Goal: Transaction & Acquisition: Purchase product/service

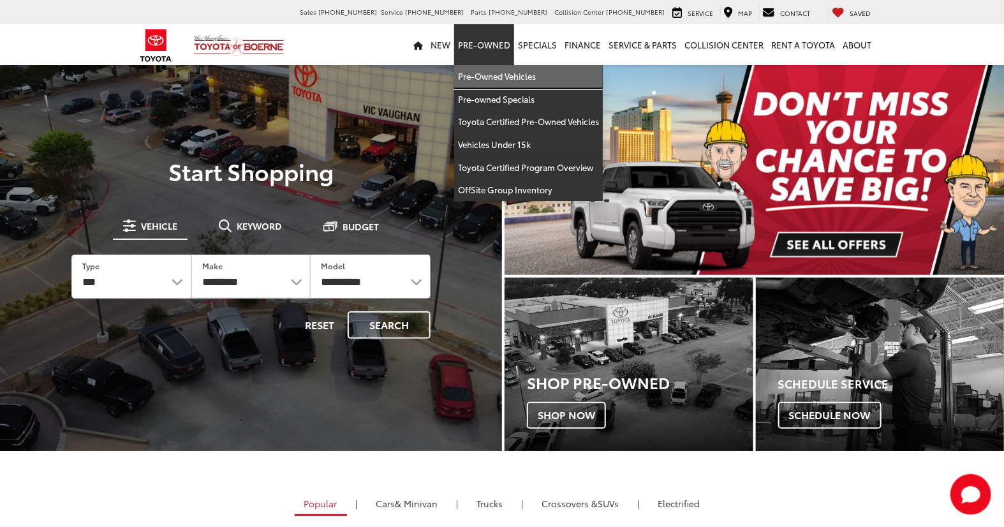
click at [488, 87] on link "Pre-Owned Vehicles" at bounding box center [528, 76] width 149 height 23
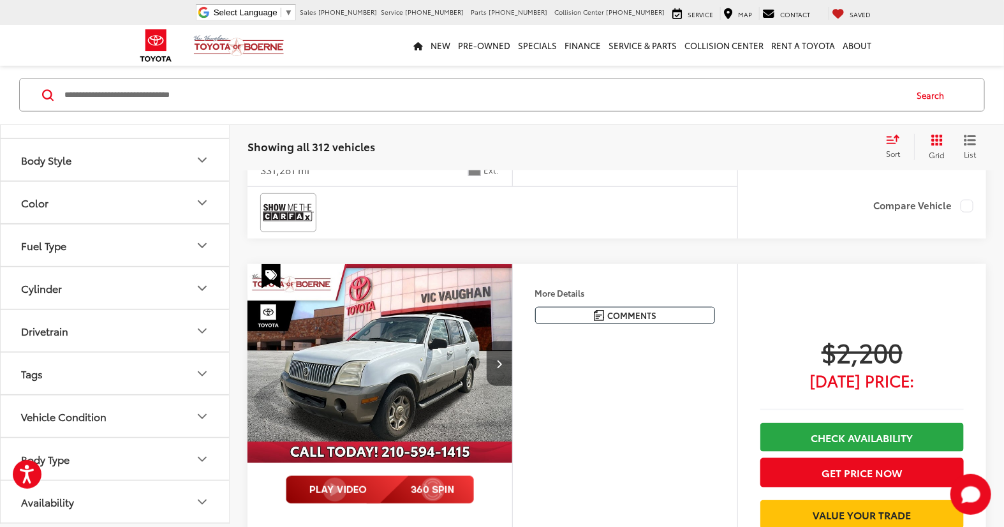
scroll to position [495, 0]
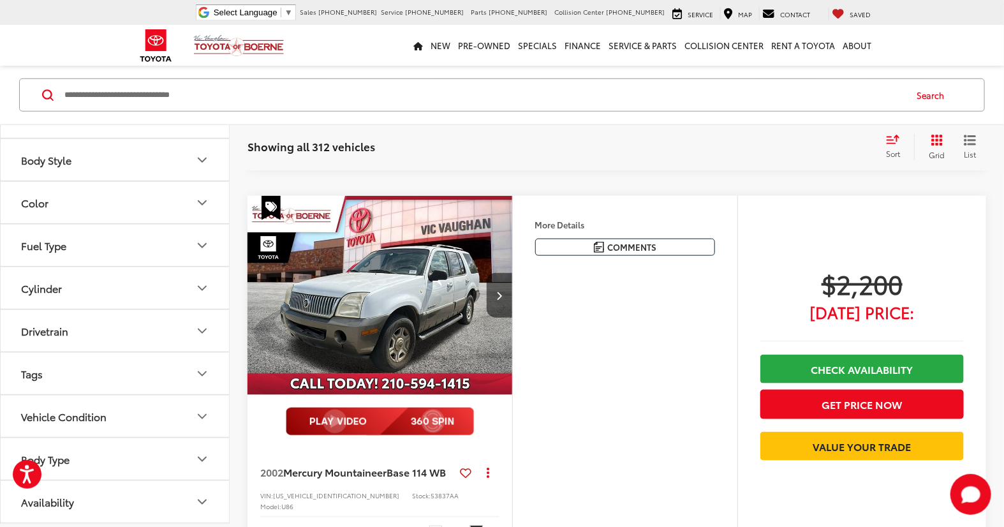
click at [119, 453] on button "Body Type" at bounding box center [116, 458] width 230 height 41
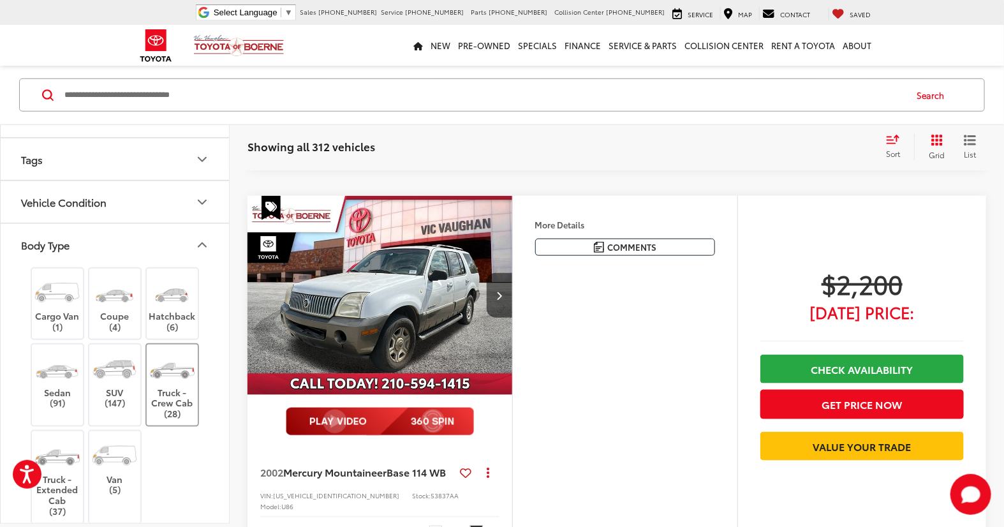
scroll to position [445, 0]
click at [108, 476] on label "Van (5)" at bounding box center [115, 465] width 52 height 57
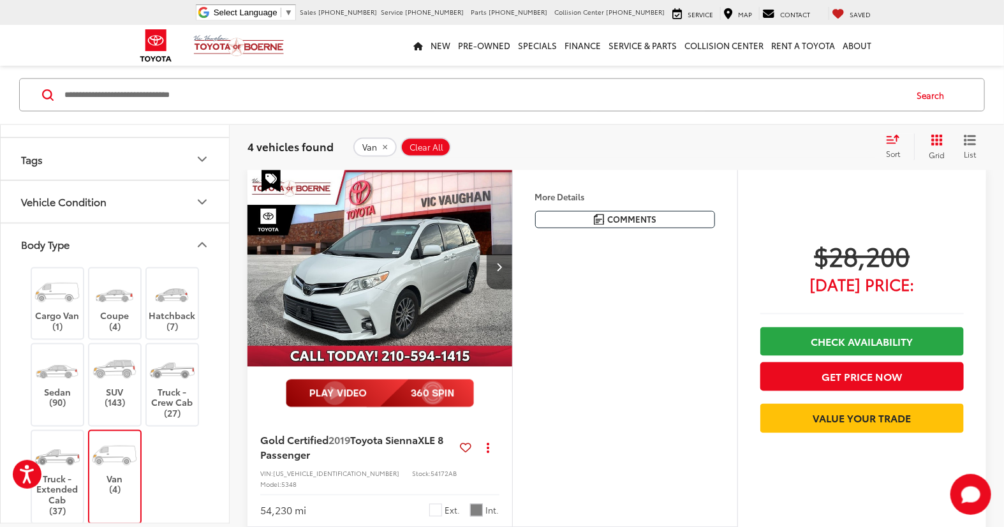
scroll to position [826, 0]
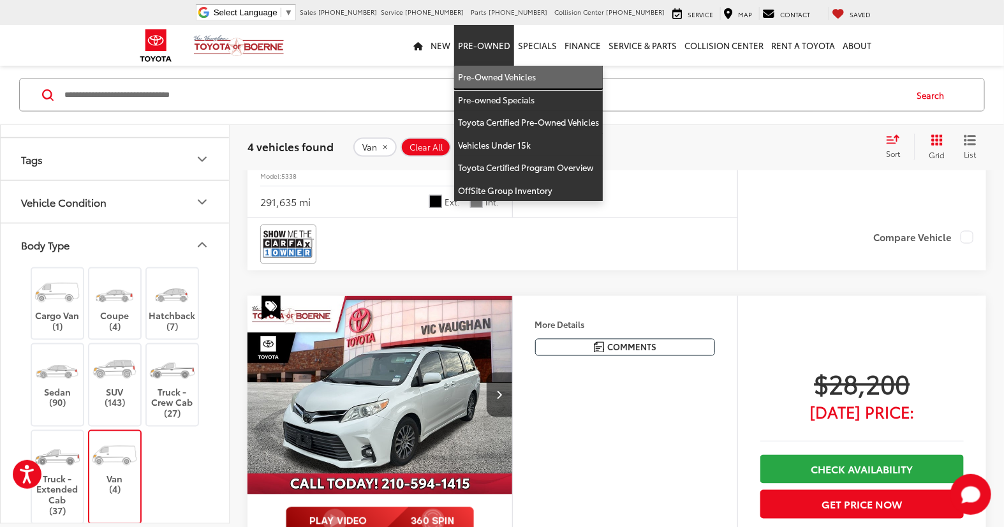
click at [480, 77] on link "Pre-Owned Vehicles" at bounding box center [528, 77] width 149 height 23
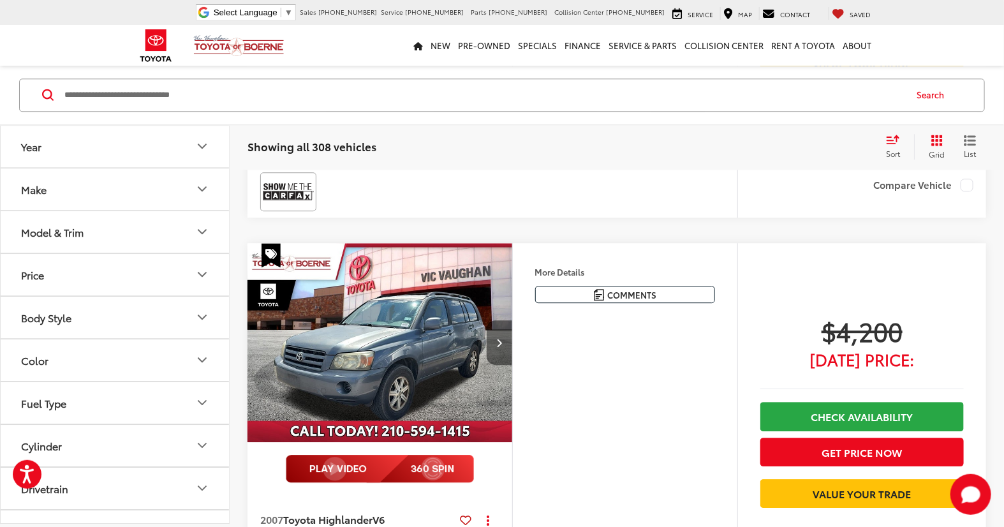
scroll to position [3826, 0]
click at [495, 320] on button "Next image" at bounding box center [500, 342] width 26 height 45
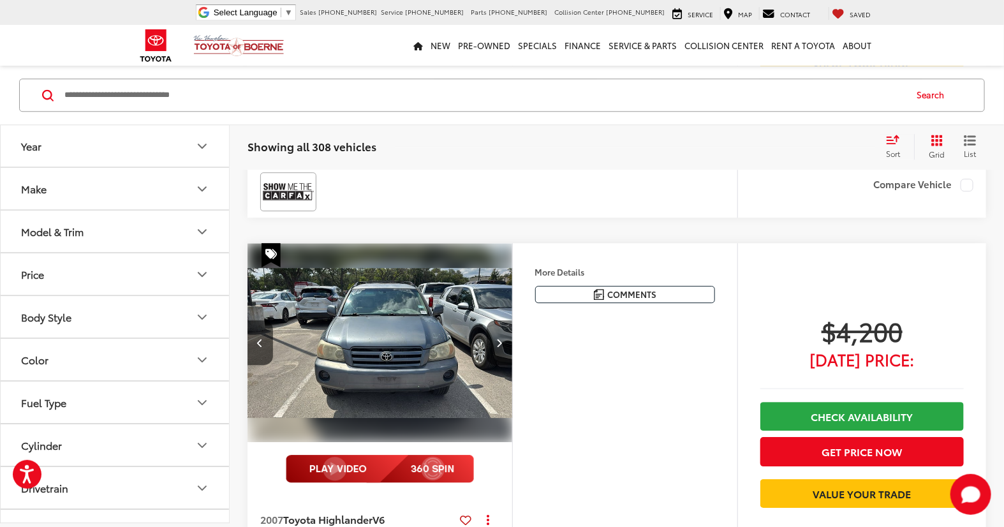
click at [495, 320] on button "Next image" at bounding box center [500, 342] width 26 height 45
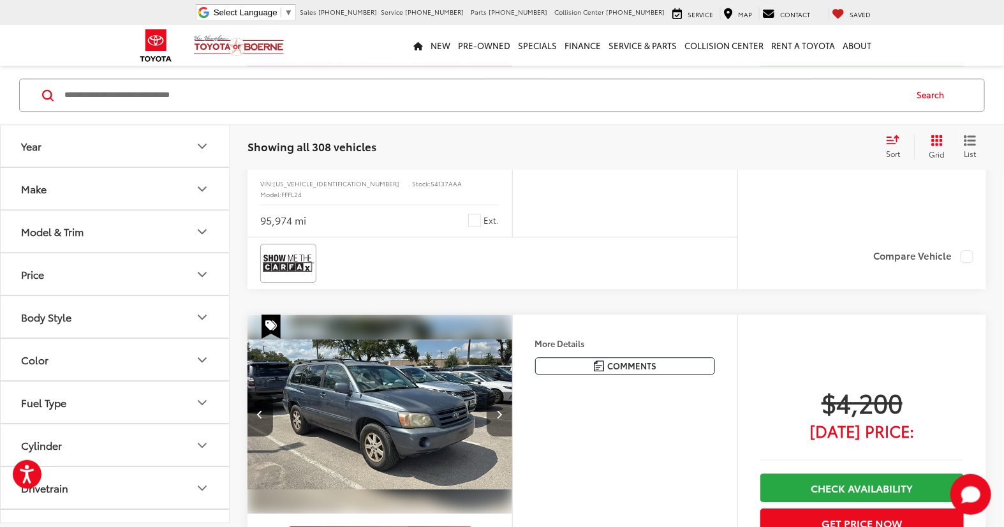
click at [508, 392] on button "Next image" at bounding box center [500, 414] width 26 height 45
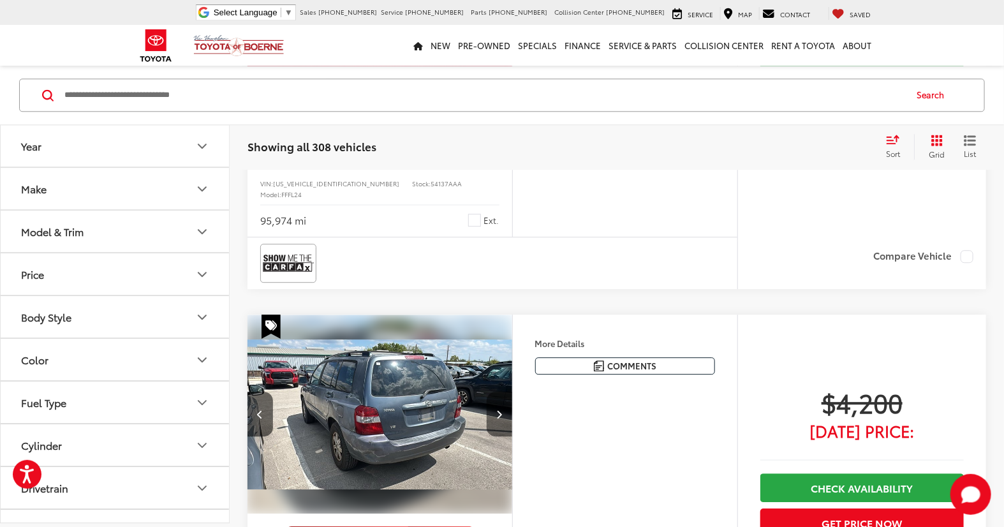
click at [507, 392] on button "Next image" at bounding box center [500, 414] width 26 height 45
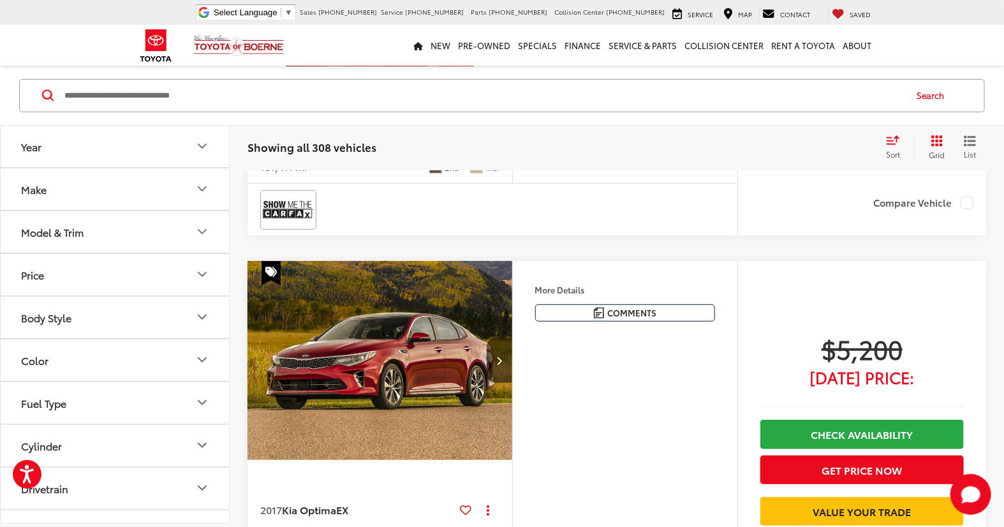
scroll to position [4696, 0]
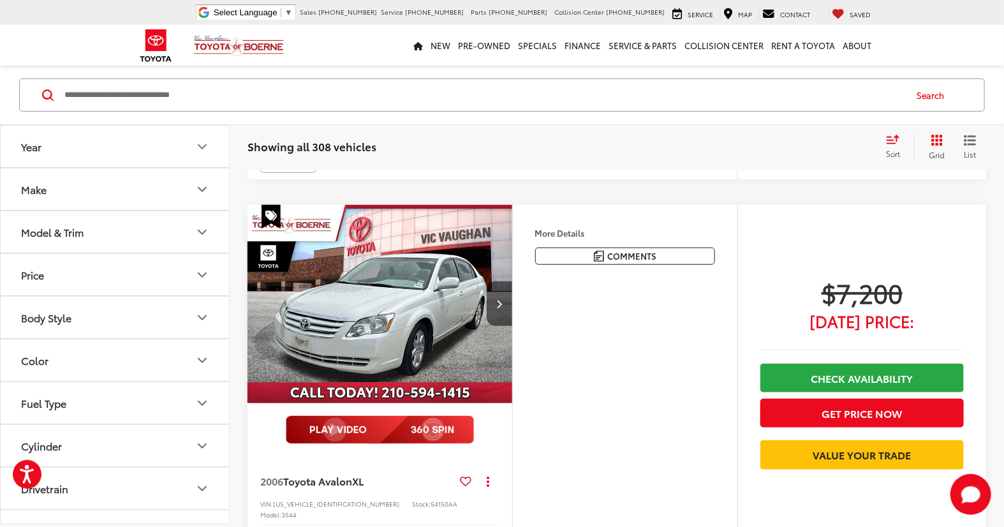
scroll to position [4885, 0]
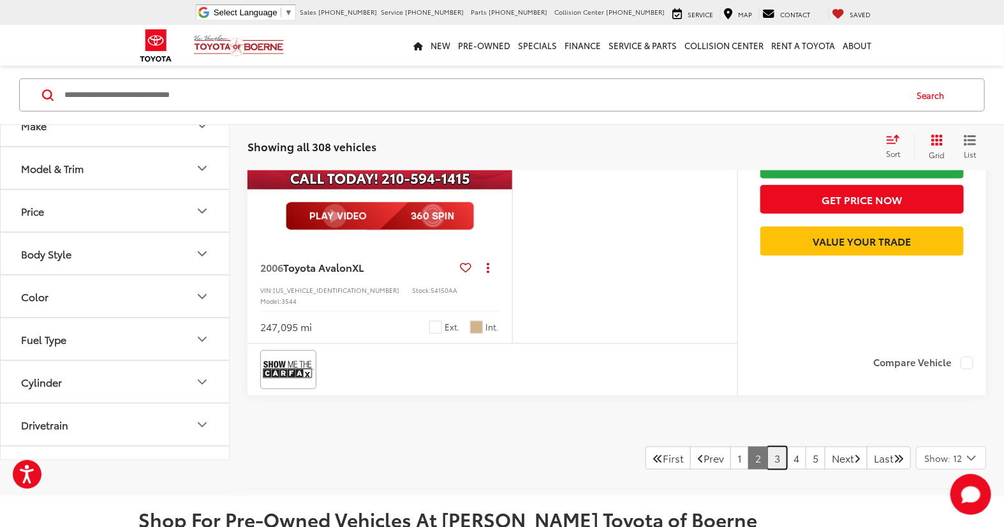
click at [767, 446] on link "3" at bounding box center [777, 457] width 20 height 23
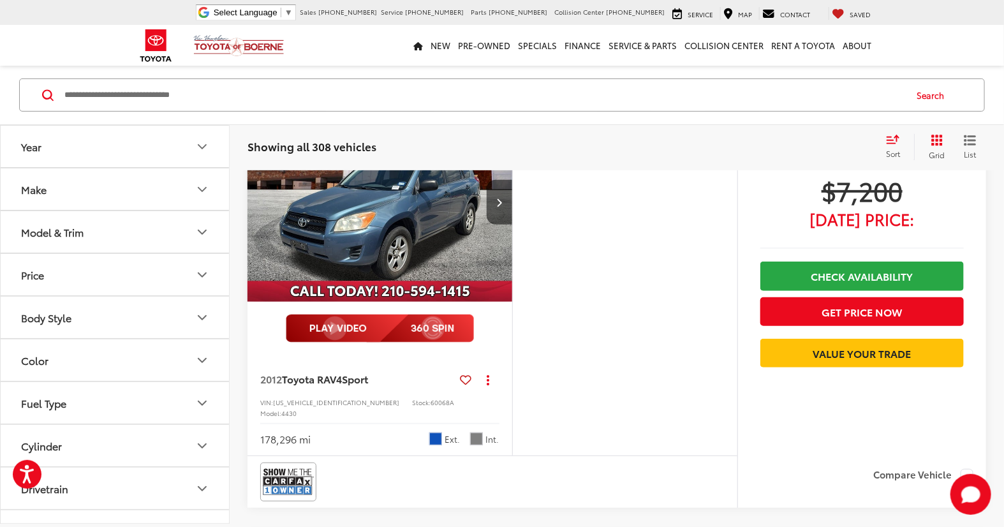
scroll to position [117, 0]
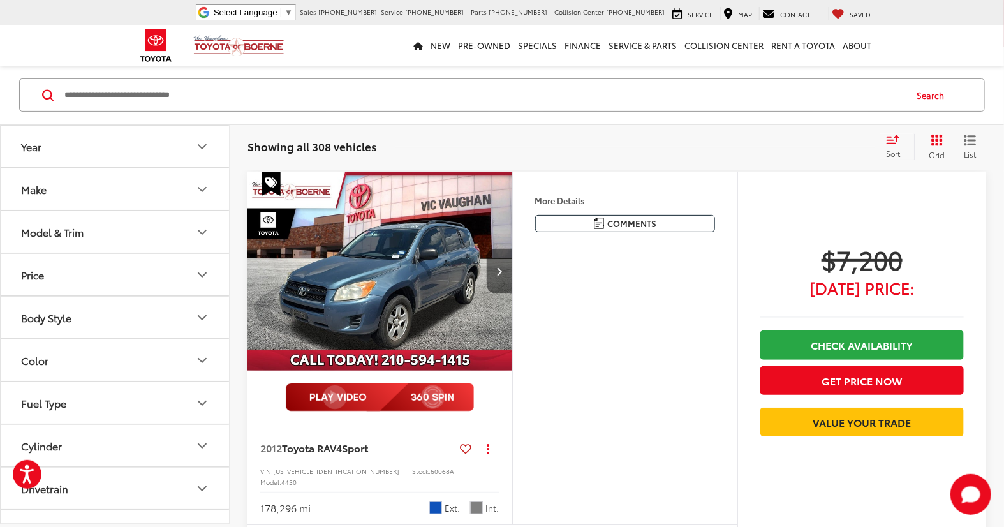
click at [508, 272] on button "Next image" at bounding box center [500, 271] width 26 height 45
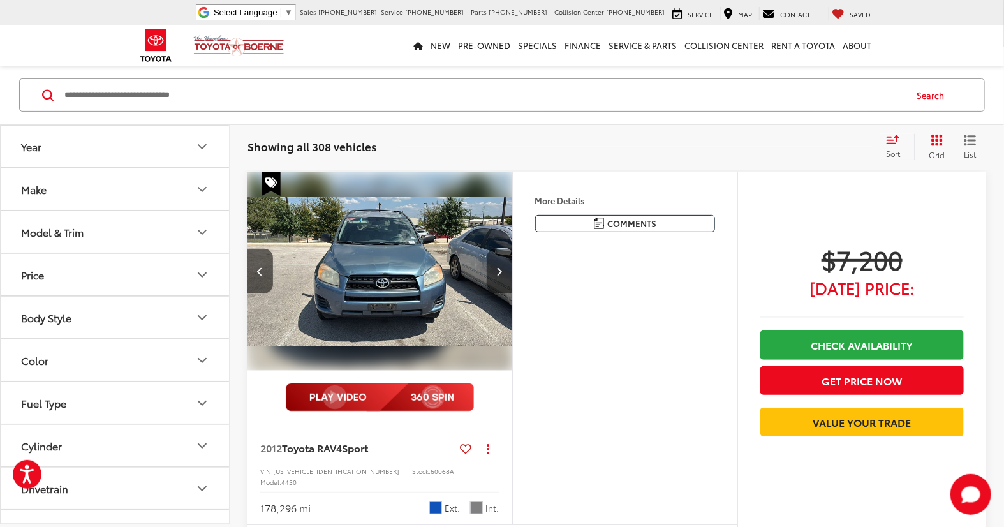
click at [508, 272] on button "Next image" at bounding box center [500, 271] width 26 height 45
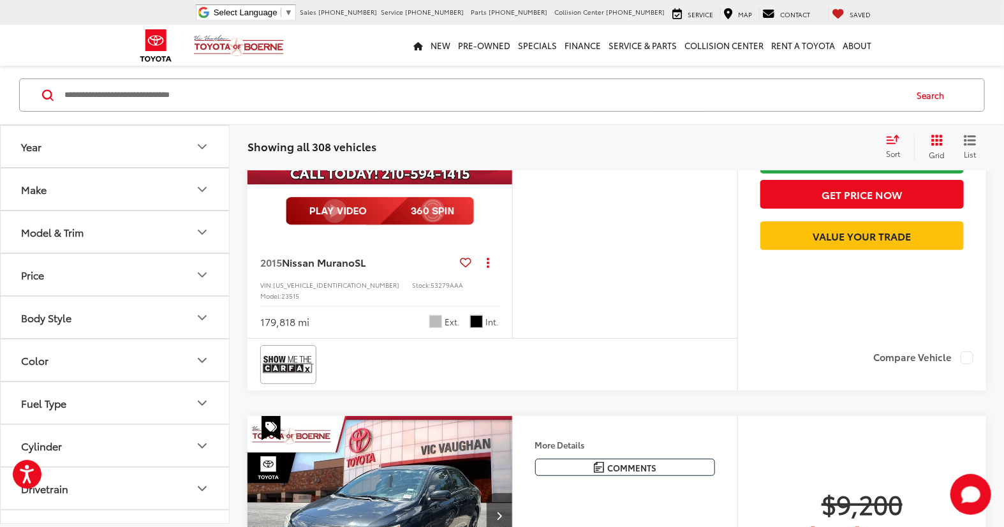
scroll to position [4652, 0]
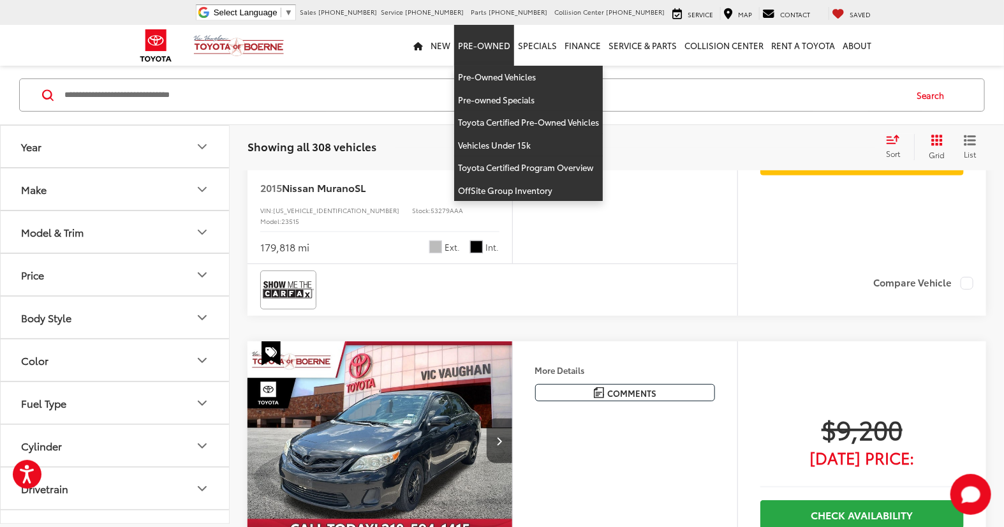
click at [479, 64] on link "Pre-Owned" at bounding box center [484, 45] width 60 height 41
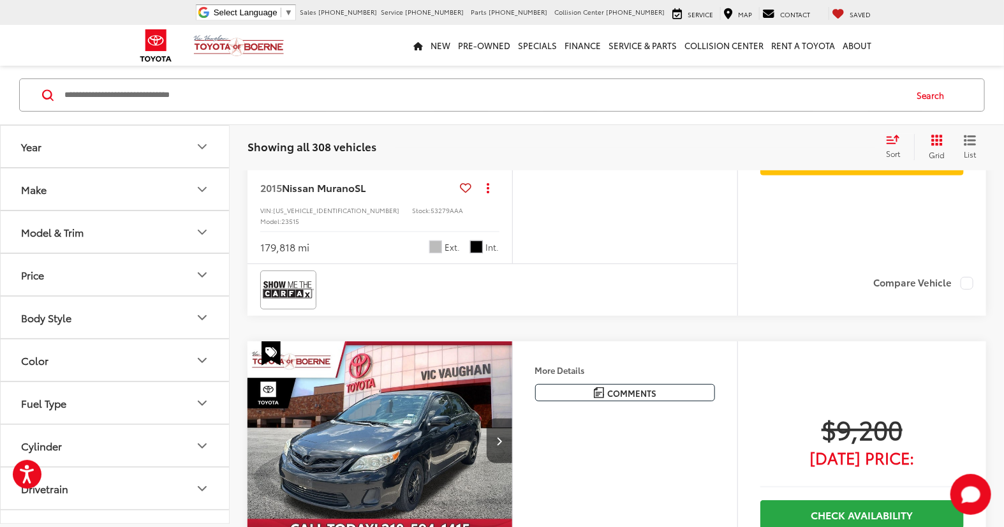
click at [480, 68] on div "Search" at bounding box center [502, 95] width 1004 height 59
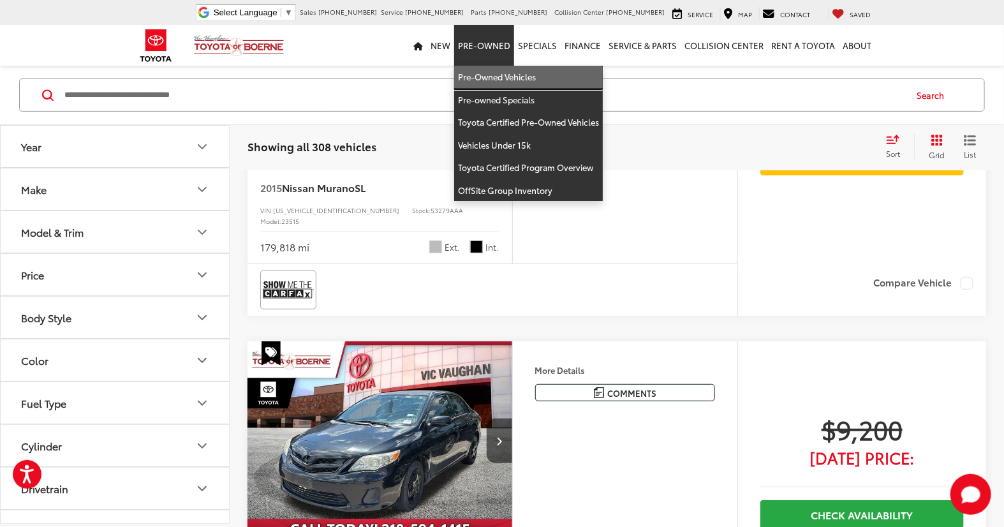
click at [479, 72] on link "Pre-Owned Vehicles" at bounding box center [528, 77] width 149 height 23
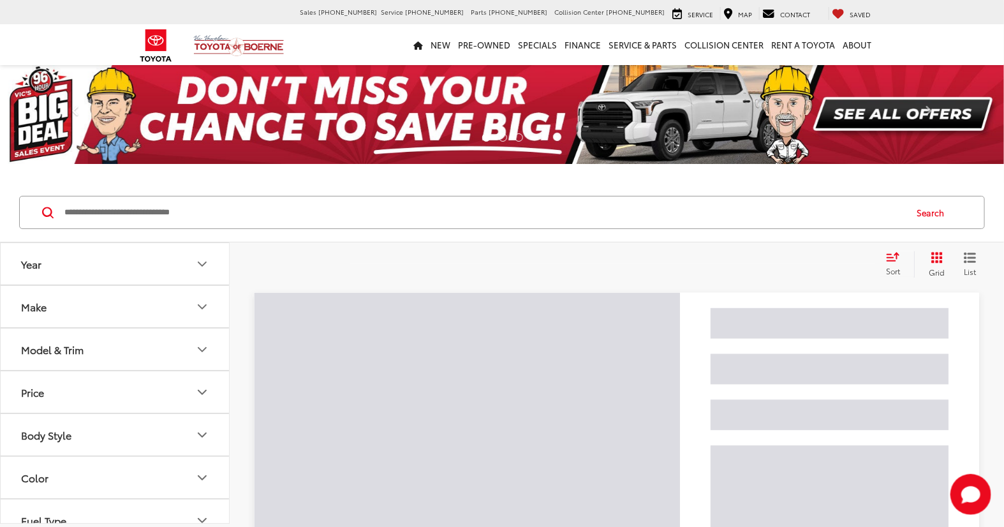
click at [180, 213] on input "Search by Make, Model, or Keyword" at bounding box center [483, 212] width 841 height 31
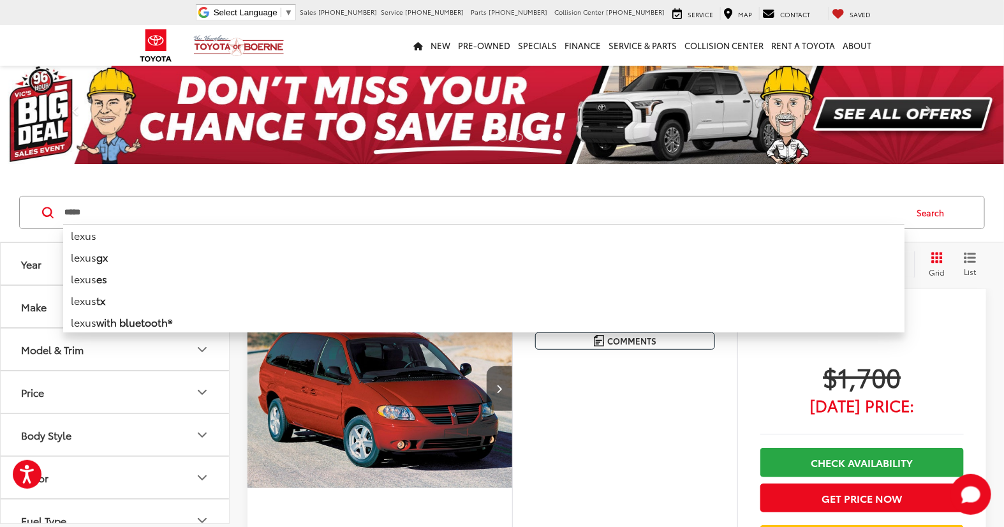
type input "*****"
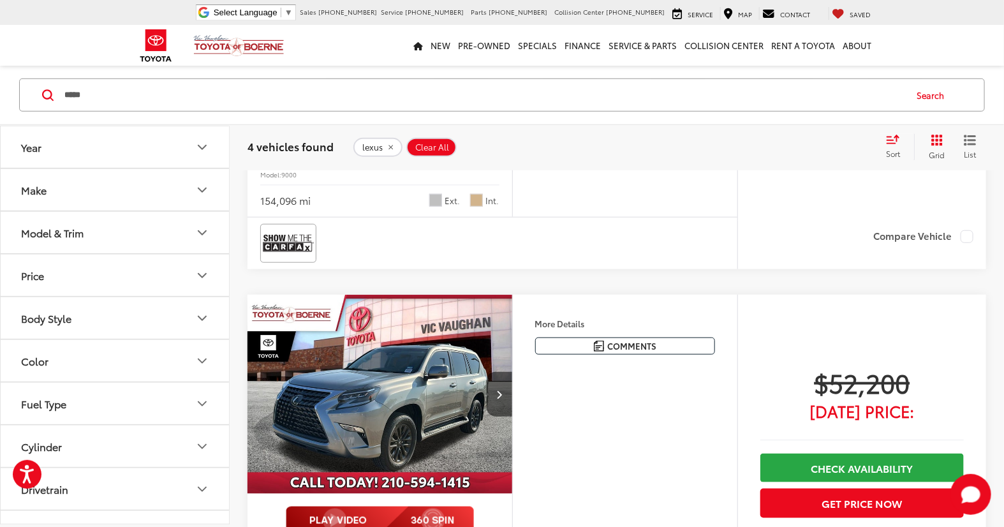
scroll to position [638, 0]
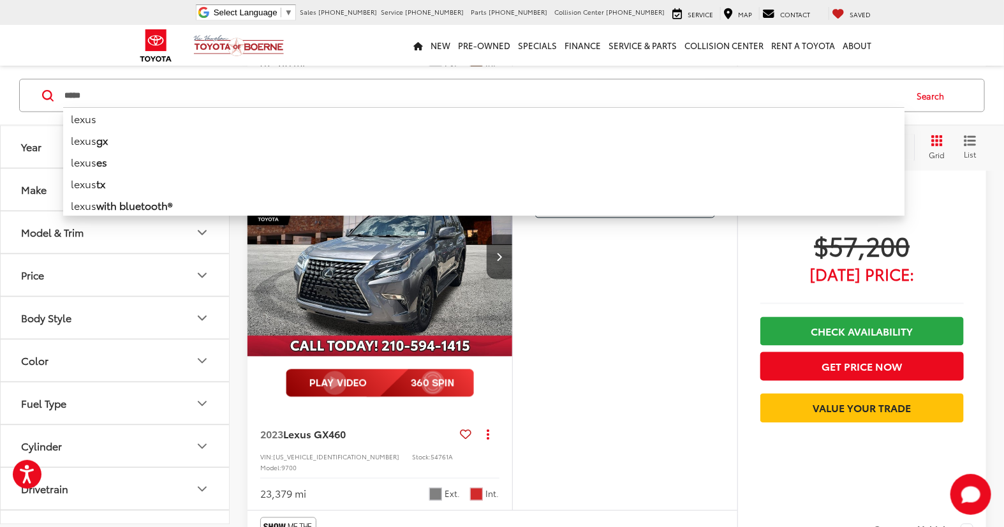
click at [654, 348] on div "More Details Comments Dealer Comments CARFAX One-Owner. Clean CARFAX. 2023 Lexu…" at bounding box center [624, 334] width 225 height 352
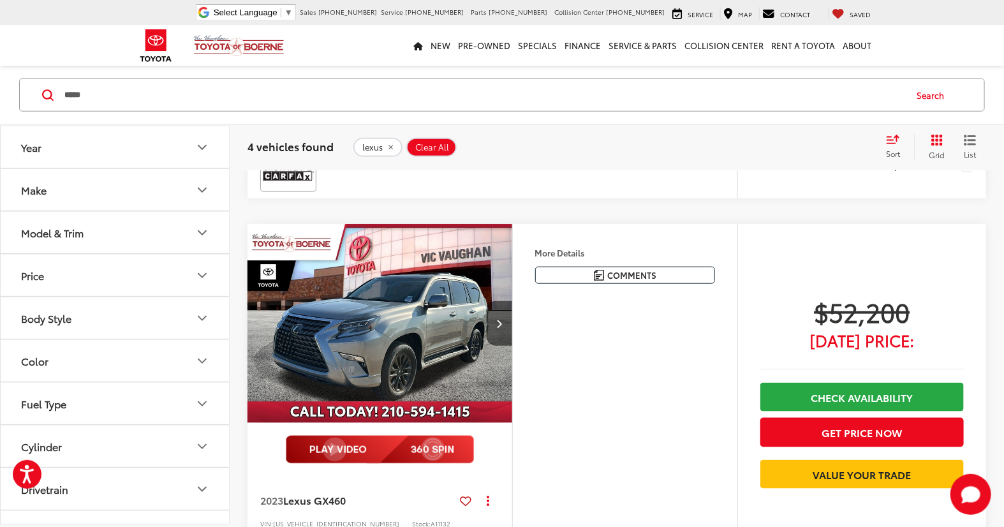
scroll to position [283, 0]
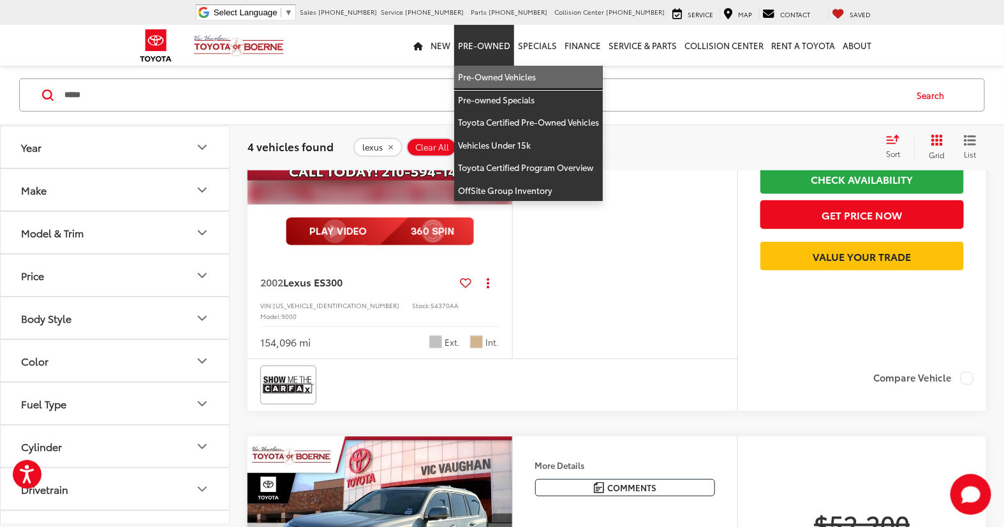
drag, startPoint x: 500, startPoint y: 80, endPoint x: 680, endPoint y: 261, distance: 255.7
click at [500, 80] on link "Pre-Owned Vehicles" at bounding box center [528, 77] width 149 height 23
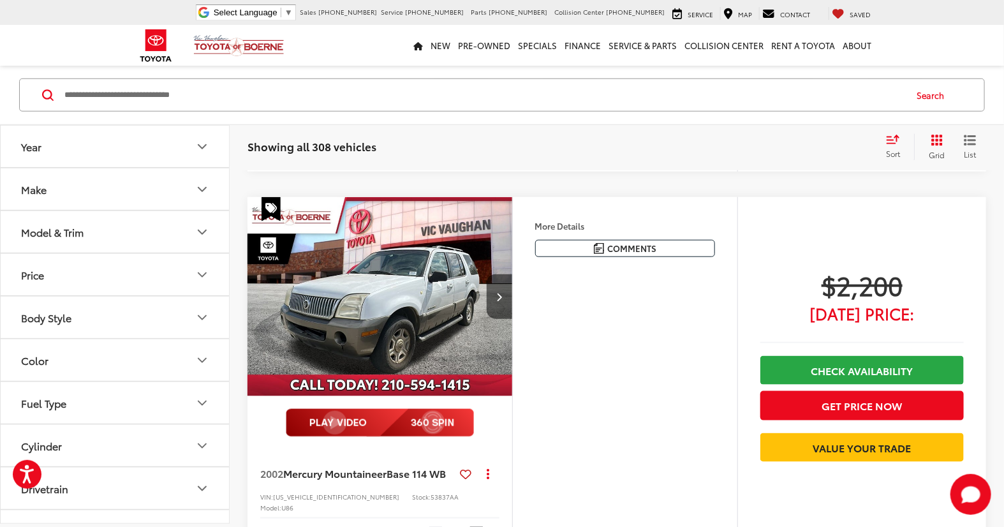
scroll to position [495, 0]
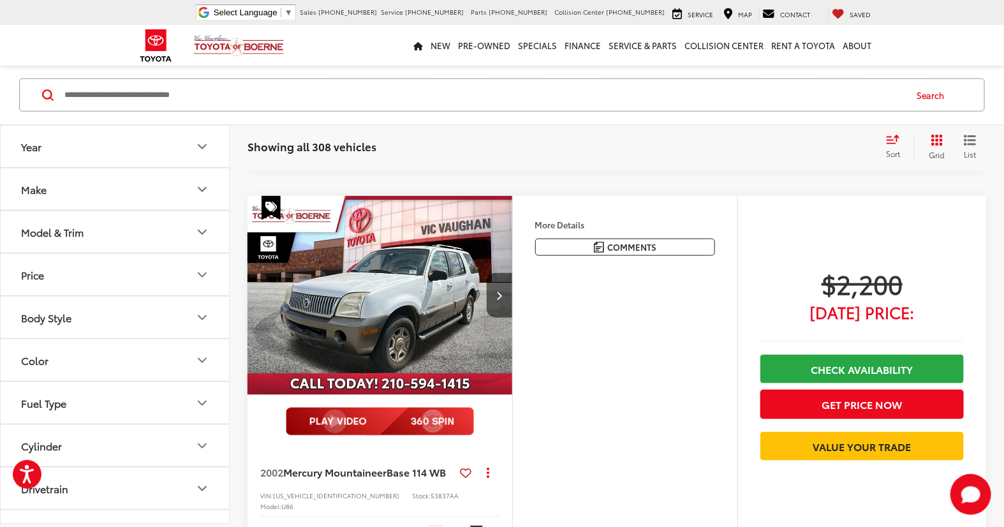
click at [177, 102] on input "Search by Make, Model, or Keyword" at bounding box center [483, 95] width 841 height 31
type input "****"
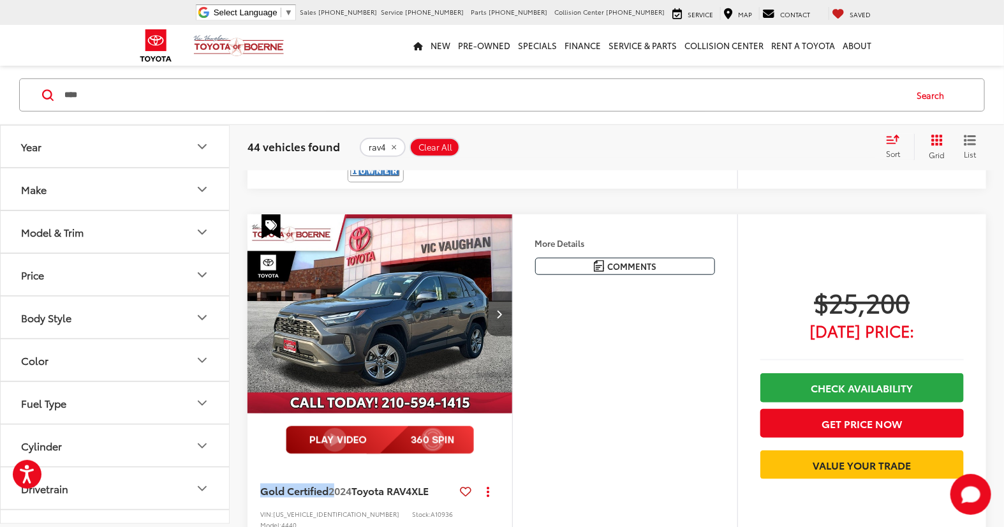
scroll to position [2618, 0]
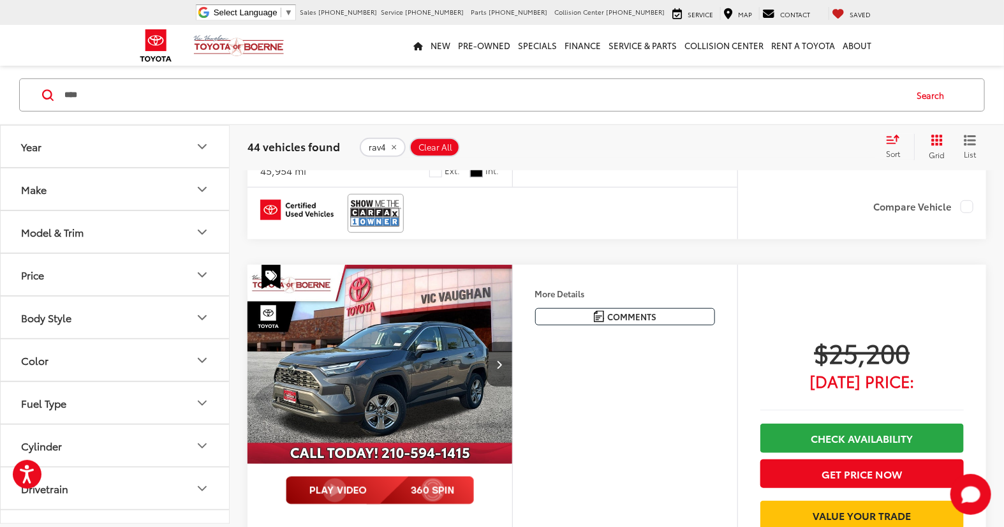
drag, startPoint x: 257, startPoint y: 436, endPoint x: 339, endPoint y: 439, distance: 81.7
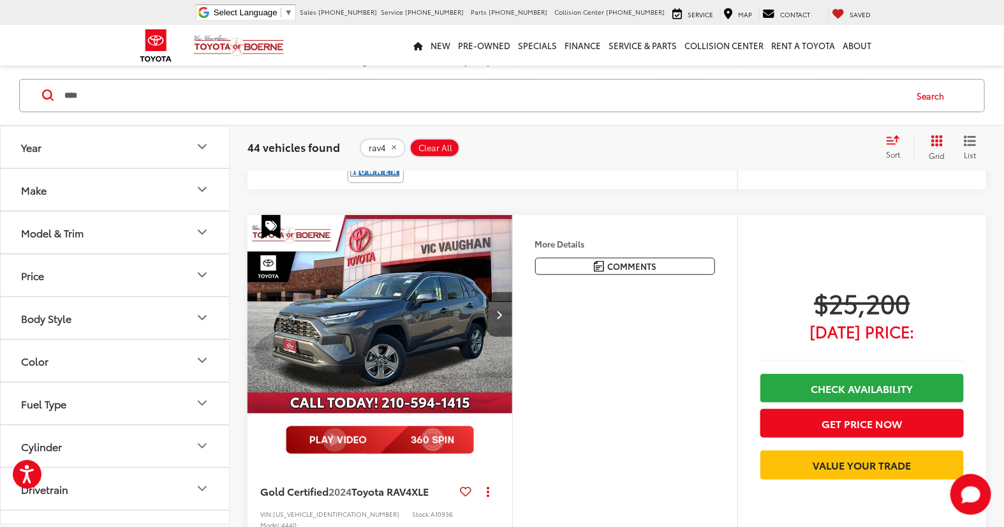
click at [657, 370] on div "More Details Comments Dealer Comments CARFAX One-Owner. Clean CARFAX. 2024 Toyo…" at bounding box center [624, 391] width 225 height 352
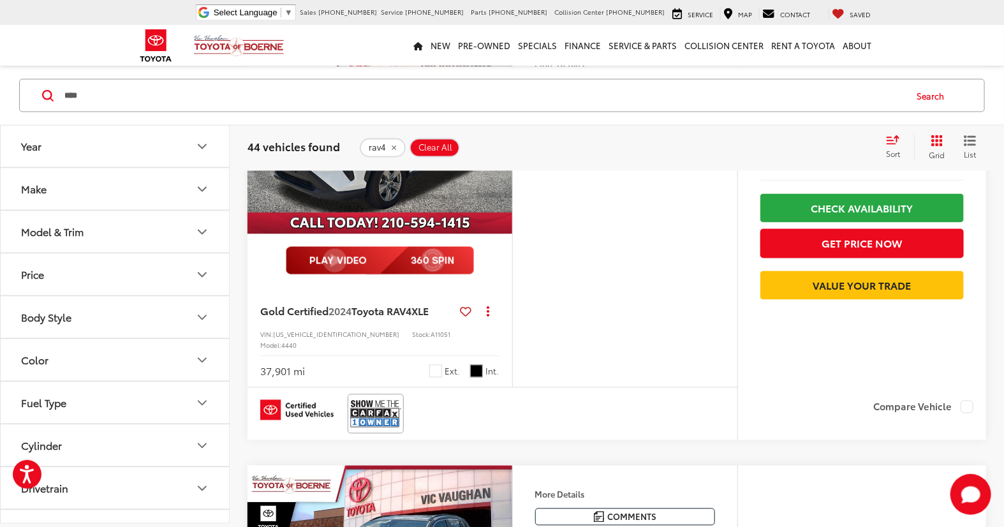
scroll to position [3376, 0]
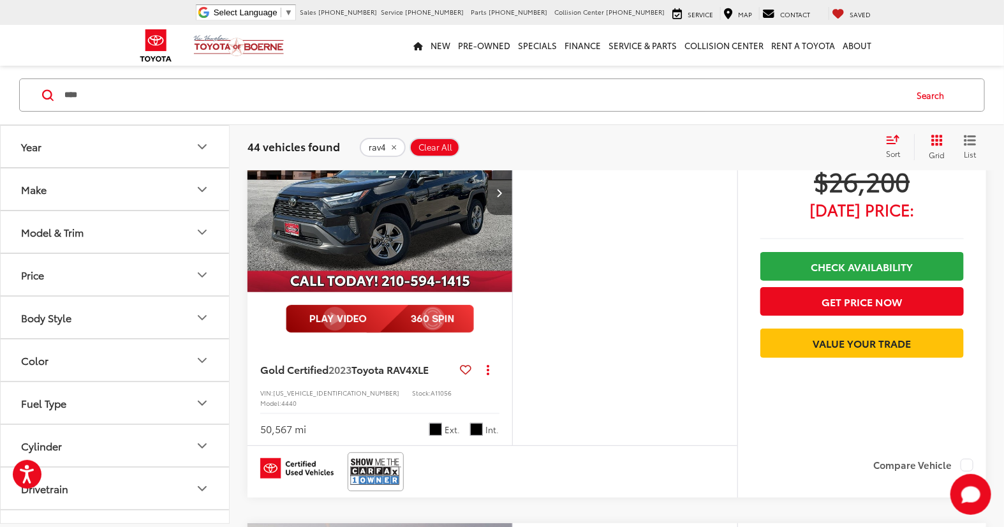
scroll to position [4460, 0]
drag, startPoint x: 263, startPoint y: 338, endPoint x: 277, endPoint y: 340, distance: 14.8
click at [277, 421] on div "50,567 mi" at bounding box center [283, 428] width 46 height 15
click at [651, 300] on div "More Details Comments Dealer Comments CARFAX One-Owner. Clean CARFAX. 2023 Toyo…" at bounding box center [624, 269] width 225 height 352
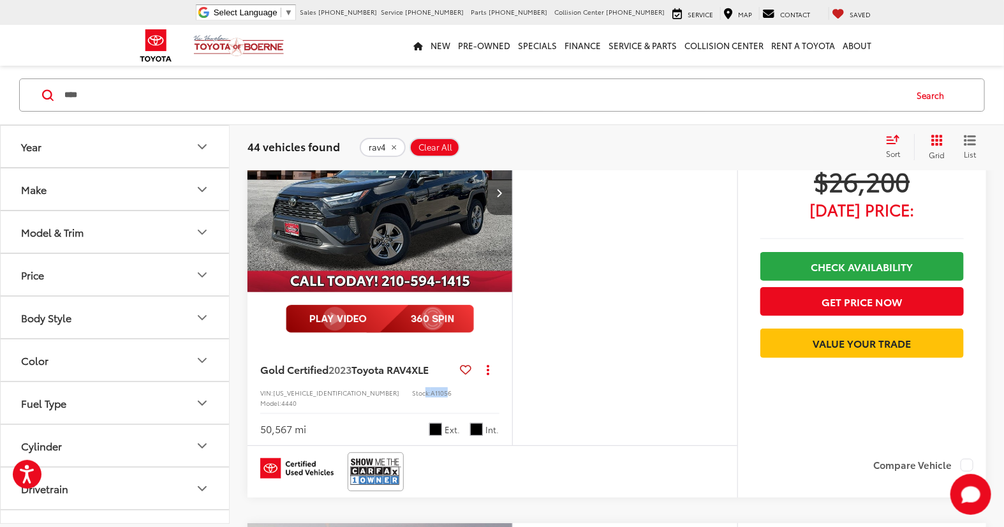
drag, startPoint x: 367, startPoint y: 318, endPoint x: 390, endPoint y: 318, distance: 23.0
click at [412, 387] on div "Stock: A11056" at bounding box center [432, 391] width 40 height 9
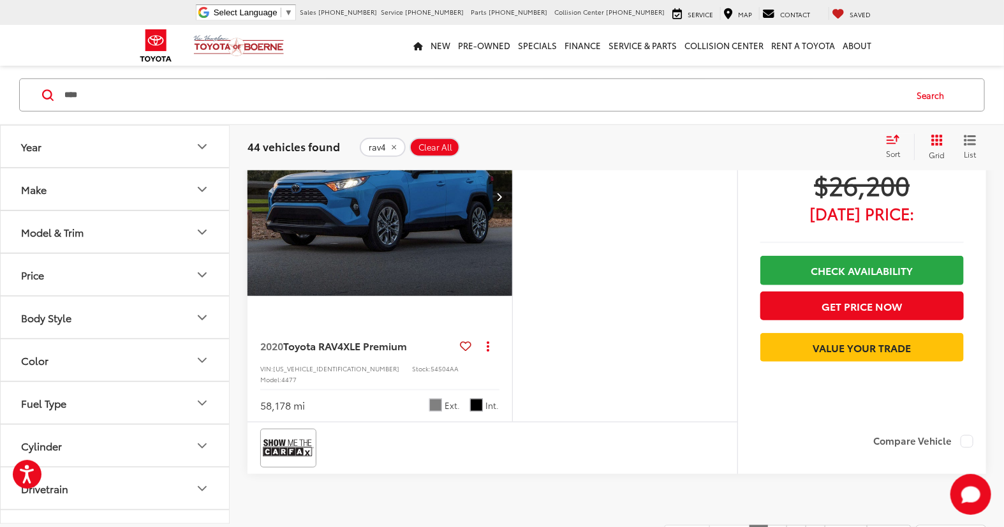
scroll to position [5077, 0]
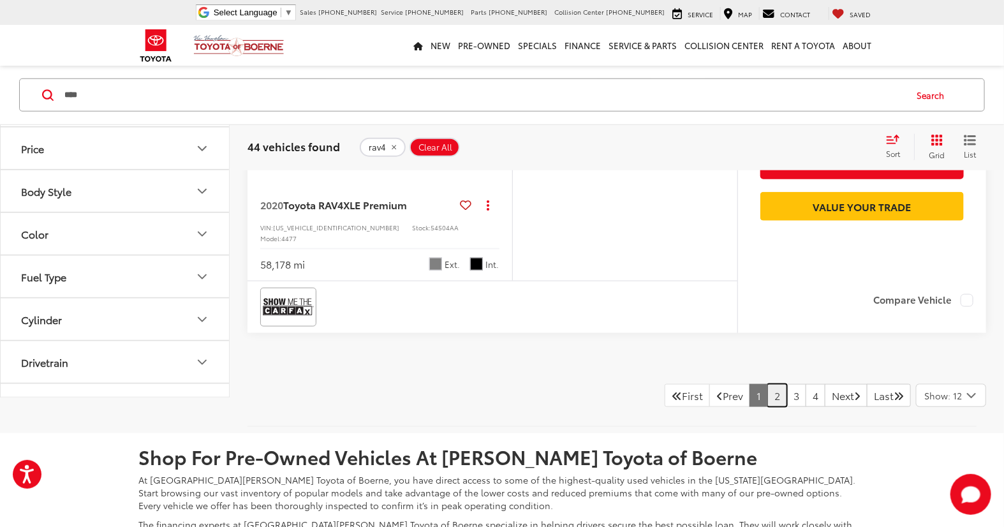
click at [767, 384] on link "2" at bounding box center [777, 395] width 20 height 23
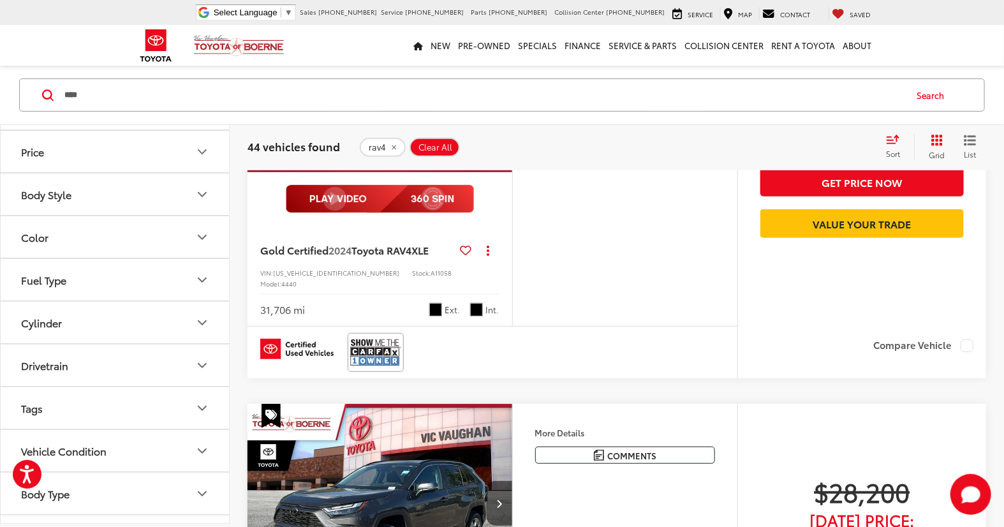
scroll to position [88, 0]
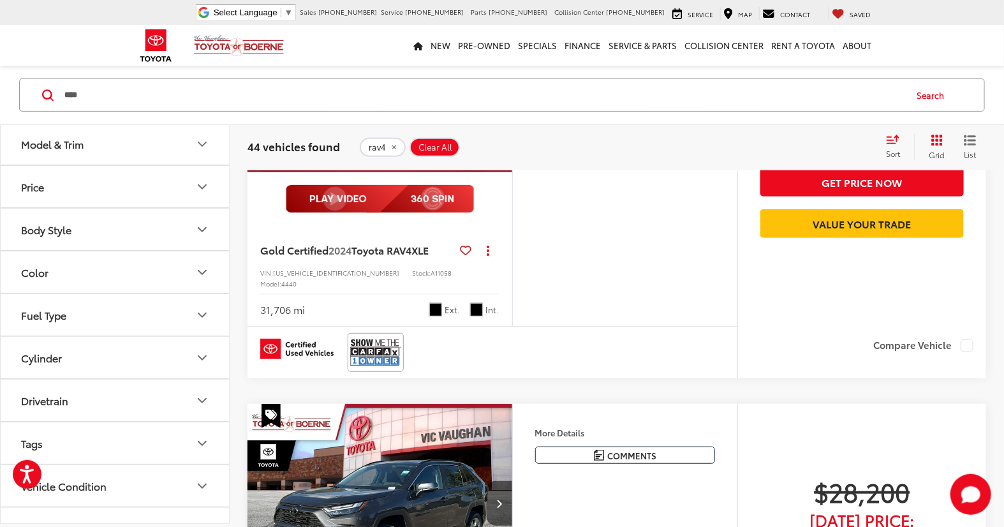
click at [138, 404] on button "Drivetrain" at bounding box center [116, 399] width 230 height 41
click at [145, 320] on button "Fuel Type" at bounding box center [116, 314] width 230 height 41
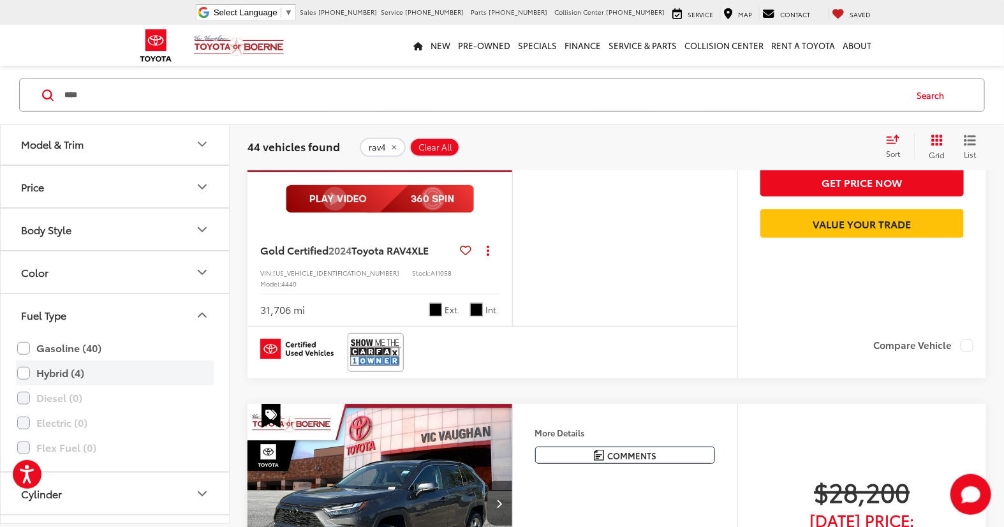
click at [26, 380] on label "Hybrid (4)" at bounding box center [114, 373] width 195 height 22
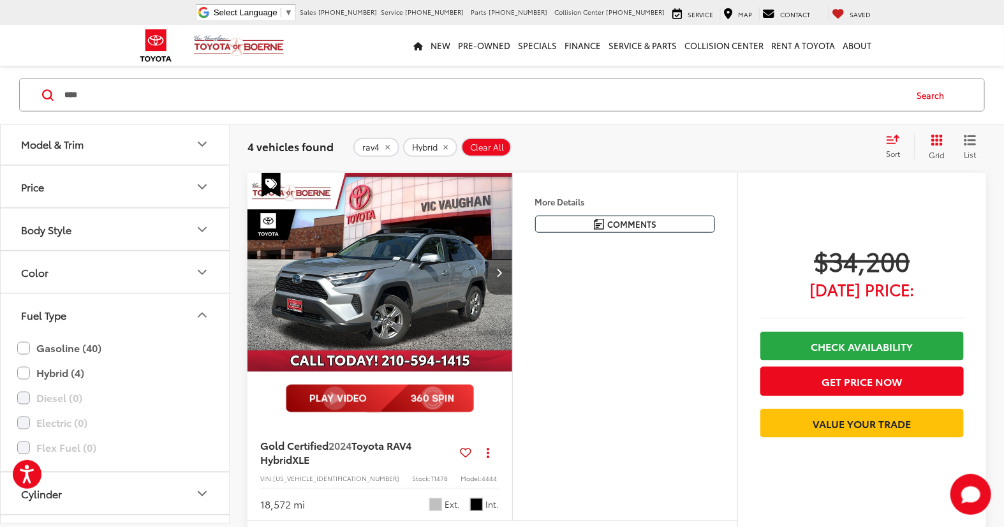
scroll to position [543, 0]
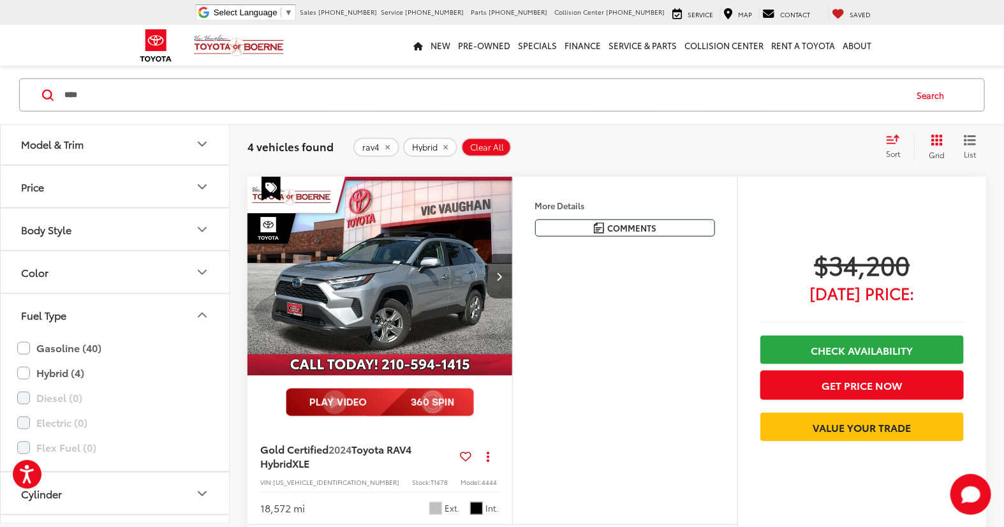
click at [585, 425] on div "More Details Comments Dealer Comments CARFAX One-Owner. Clean CARFAX. 2024 Toyo…" at bounding box center [624, 351] width 225 height 348
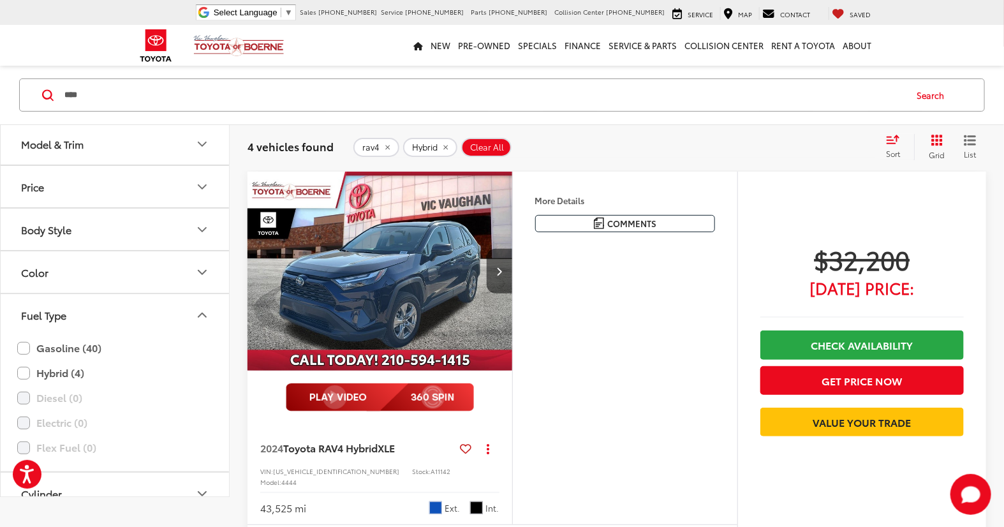
scroll to position [0, 0]
